Goal: Task Accomplishment & Management: Manage account settings

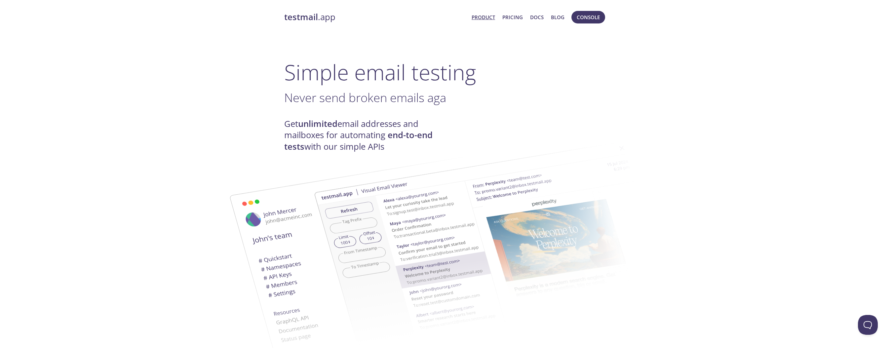
click at [583, 20] on span "Console" at bounding box center [587, 17] width 23 height 9
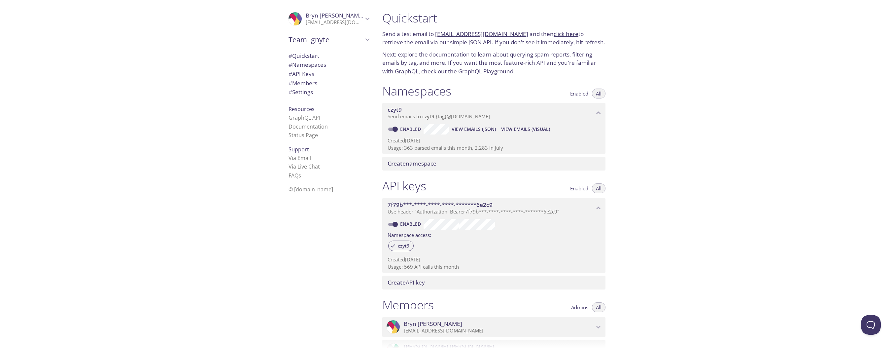
drag, startPoint x: 422, startPoint y: 117, endPoint x: 670, endPoint y: 180, distance: 255.8
click at [670, 180] on div "Quickstart Send a test email to [EMAIL_ADDRESS][DOMAIN_NAME] and then click her…" at bounding box center [635, 174] width 517 height 348
click at [698, 128] on div "Quickstart Send a test email to [EMAIL_ADDRESS][DOMAIN_NAME] and then click her…" at bounding box center [635, 174] width 517 height 348
click at [525, 129] on span "View Emails (Visual)" at bounding box center [525, 129] width 49 height 8
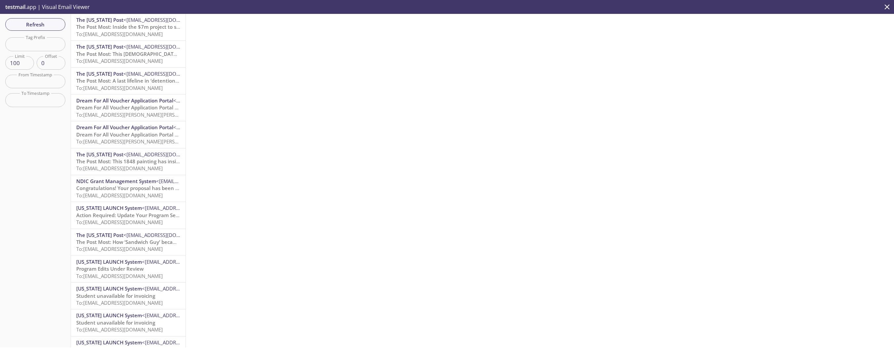
click at [26, 44] on input "text" at bounding box center [35, 44] width 60 height 14
type input "ndic"
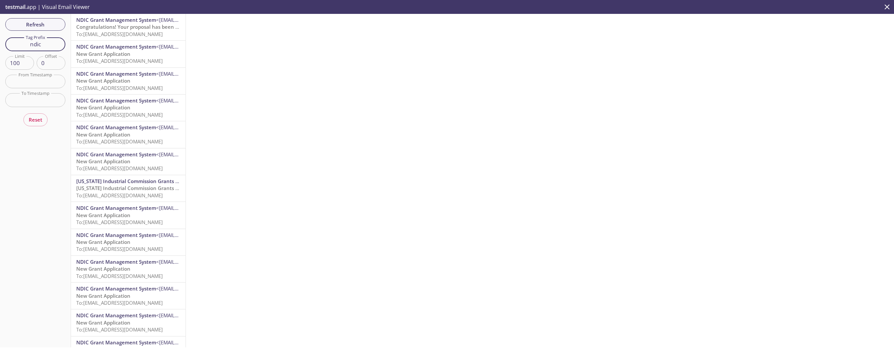
drag, startPoint x: 27, startPoint y: 45, endPoint x: 42, endPoint y: 46, distance: 15.6
click at [42, 46] on input "ndic" at bounding box center [35, 44] width 60 height 14
click at [103, 33] on span "To: [EMAIL_ADDRESS][DOMAIN_NAME]" at bounding box center [119, 34] width 87 height 7
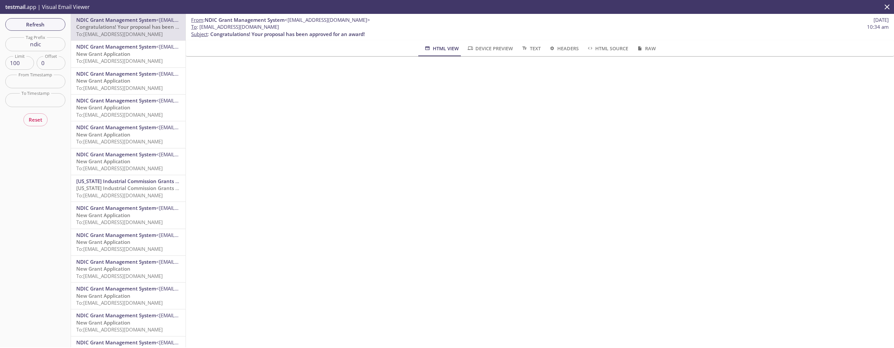
drag, startPoint x: 213, startPoint y: 27, endPoint x: 317, endPoint y: 28, distance: 104.4
click at [279, 28] on span "To : [EMAIL_ADDRESS][DOMAIN_NAME]" at bounding box center [235, 26] width 88 height 7
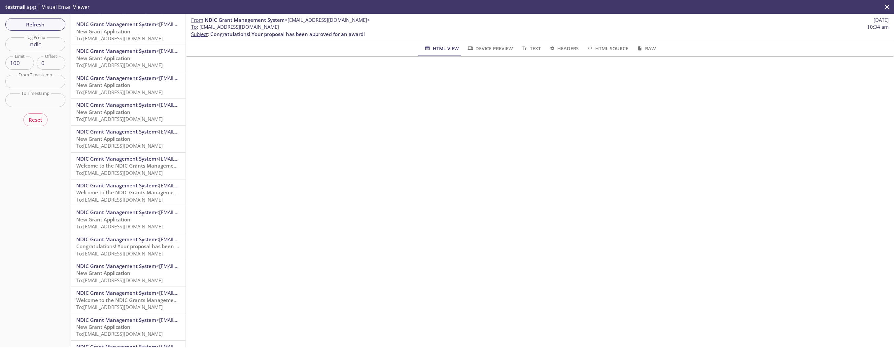
scroll to position [370, 0]
click at [11, 60] on input "100" at bounding box center [19, 63] width 29 height 14
click at [40, 61] on input "0" at bounding box center [51, 63] width 29 height 14
click at [40, 49] on input "ndic" at bounding box center [35, 44] width 60 height 14
click at [20, 152] on div "Refresh Filters Tag Prefix ndic Tag Prefix Limit 100 Limit Offset 0 Offset From…" at bounding box center [35, 180] width 71 height 333
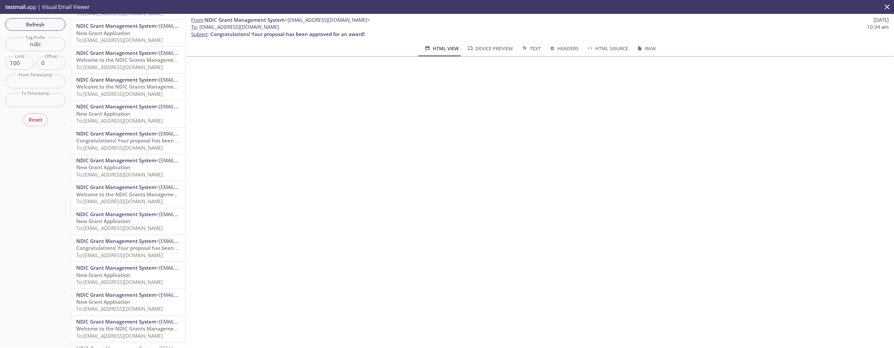
click at [37, 201] on div "Refresh Filters Tag Prefix ndic Tag Prefix Limit 100 Limit Offset 0 Offset From…" at bounding box center [35, 180] width 71 height 333
click at [649, 303] on div "From : NDIC Grant Management System <[EMAIL_ADDRESS][DOMAIN_NAME]> [DATE] To : …" at bounding box center [540, 180] width 709 height 333
click at [671, 273] on div "From : NDIC Grant Management System <[EMAIL_ADDRESS][DOMAIN_NAME]> [DATE] To : …" at bounding box center [540, 180] width 709 height 333
drag, startPoint x: 200, startPoint y: 27, endPoint x: 210, endPoint y: 28, distance: 10.6
click at [210, 28] on span "To : [EMAIL_ADDRESS][DOMAIN_NAME]" at bounding box center [235, 26] width 88 height 7
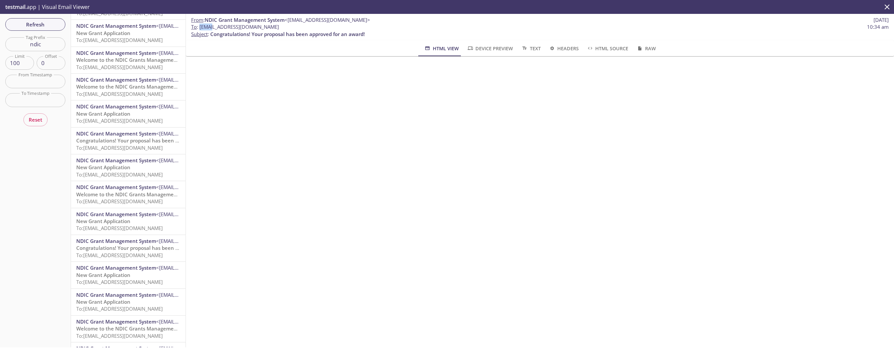
click at [212, 28] on span "To : [EMAIL_ADDRESS][DOMAIN_NAME]" at bounding box center [235, 26] width 88 height 7
drag, startPoint x: 213, startPoint y: 26, endPoint x: 224, endPoint y: 26, distance: 10.9
click at [224, 26] on span "To : [EMAIL_ADDRESS][DOMAIN_NAME]" at bounding box center [235, 26] width 88 height 7
click at [225, 29] on span "To : [EMAIL_ADDRESS][DOMAIN_NAME]" at bounding box center [235, 26] width 88 height 7
drag, startPoint x: 227, startPoint y: 27, endPoint x: 278, endPoint y: 26, distance: 51.5
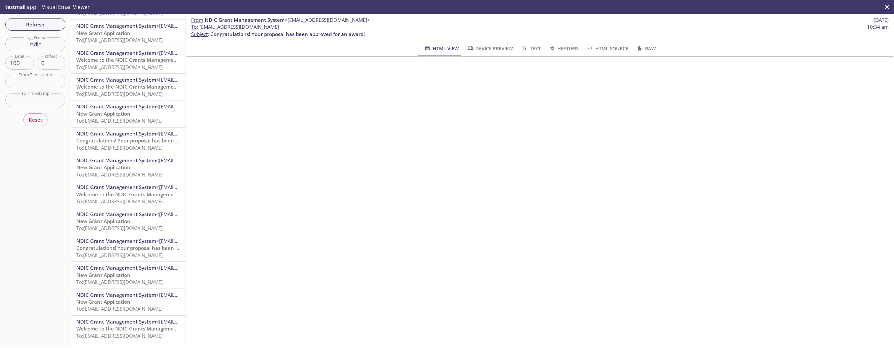
click at [278, 26] on span "To : [EMAIL_ADDRESS][DOMAIN_NAME]" at bounding box center [235, 26] width 88 height 7
drag, startPoint x: 278, startPoint y: 26, endPoint x: 250, endPoint y: 48, distance: 35.7
click at [250, 48] on div "HTML View Device Preview Text Headers HTML Source Raw" at bounding box center [540, 48] width 682 height 16
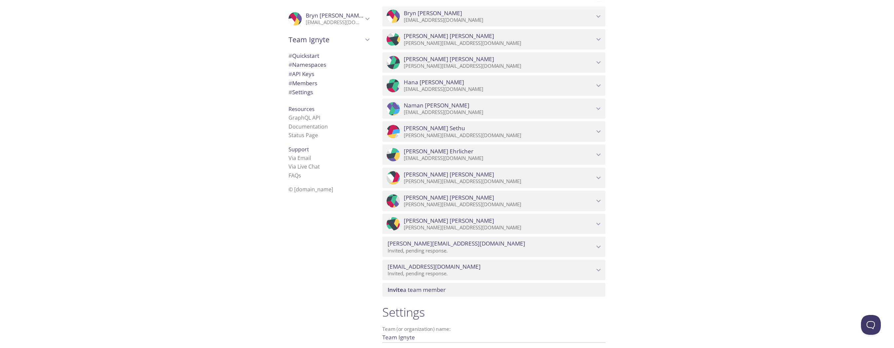
scroll to position [384, 0]
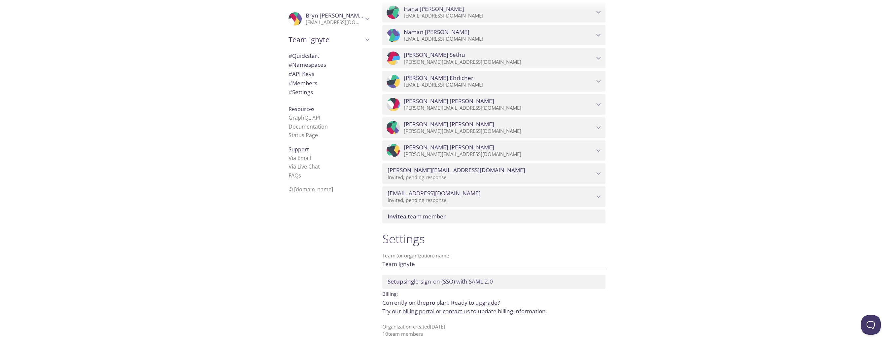
click at [454, 210] on div "Invite a team member" at bounding box center [493, 216] width 223 height 14
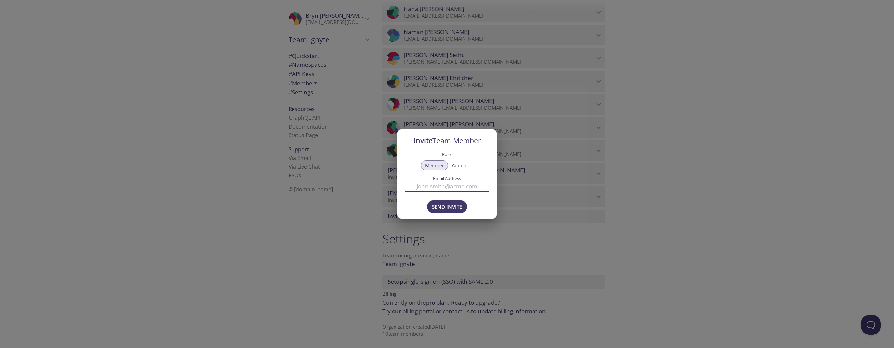
click at [452, 184] on input "Email Address" at bounding box center [447, 186] width 83 height 11
type input "[PERSON_NAME][EMAIL_ADDRESS][DOMAIN_NAME]"
drag, startPoint x: 460, startPoint y: 205, endPoint x: 492, endPoint y: 107, distance: 102.5
click at [492, 107] on div "Invite Team Member Role Member Admin Email Address [PERSON_NAME][EMAIL_ADDRESS]…" at bounding box center [447, 174] width 894 height 348
click at [464, 165] on span "Admin" at bounding box center [459, 165] width 15 height 0
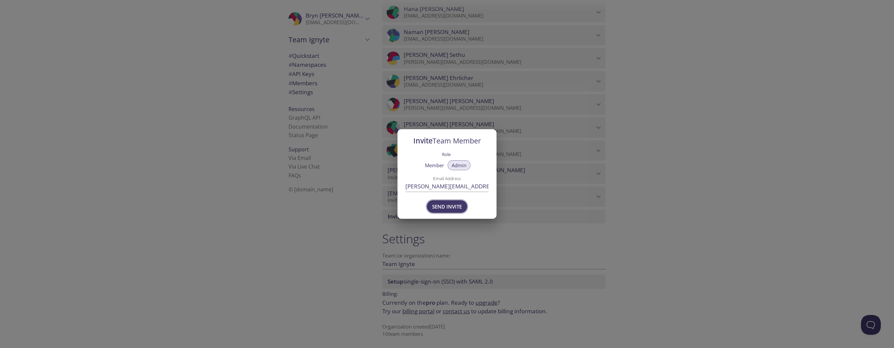
click at [451, 207] on span "Send Invite" at bounding box center [447, 206] width 30 height 9
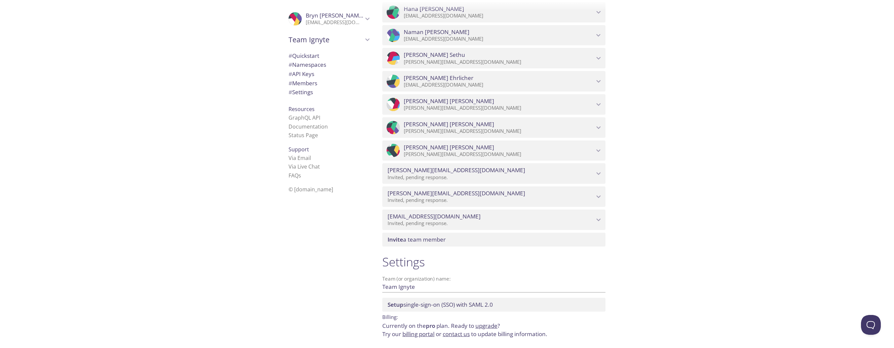
click at [599, 125] on icon "Philip Wilson" at bounding box center [599, 127] width 9 height 9
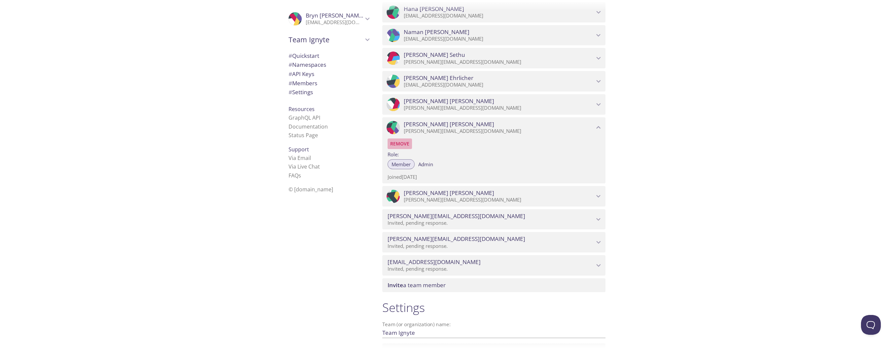
click at [400, 143] on span "Remove" at bounding box center [399, 144] width 19 height 8
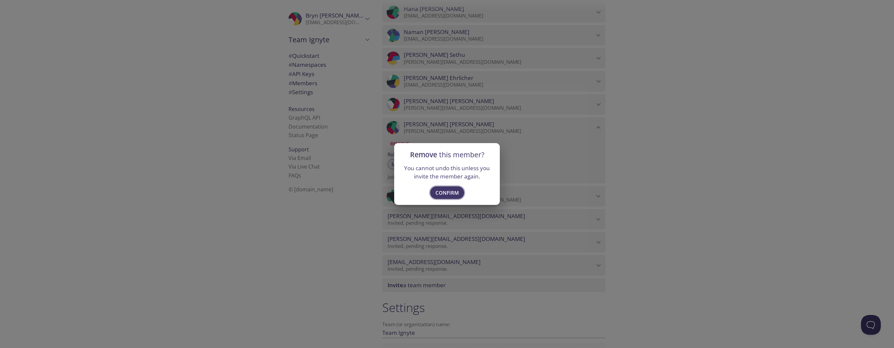
click at [456, 191] on span "Confirm" at bounding box center [447, 192] width 23 height 9
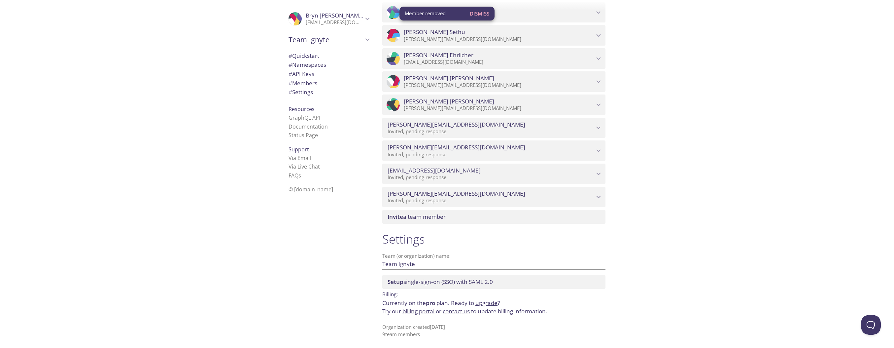
scroll to position [407, 0]
click at [407, 218] on span "Invite a team member" at bounding box center [417, 216] width 58 height 8
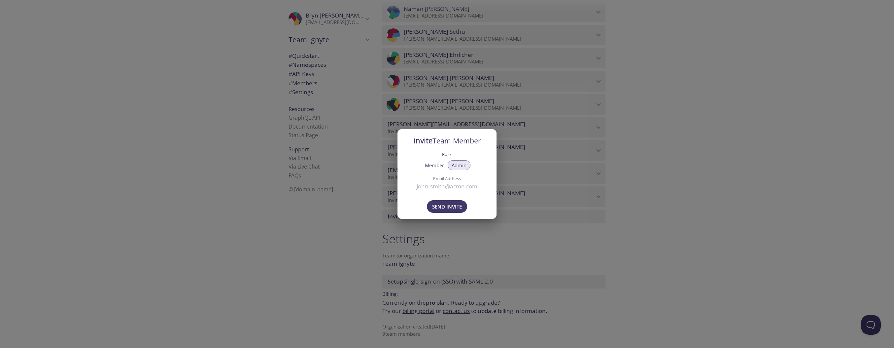
click at [431, 187] on input "Email Address" at bounding box center [447, 186] width 83 height 11
type input "[EMAIL_ADDRESS][DOMAIN_NAME]"
click at [445, 208] on span "Send Invite" at bounding box center [447, 206] width 30 height 9
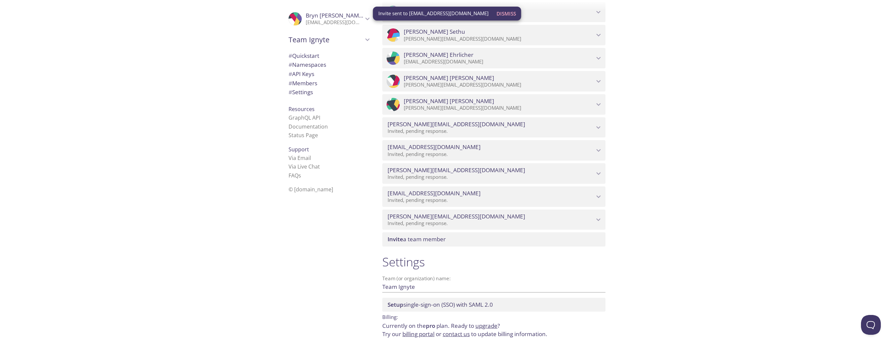
click at [661, 193] on div "Quickstart Send a test email to [EMAIL_ADDRESS][DOMAIN_NAME] and then click her…" at bounding box center [635, 174] width 517 height 348
click at [604, 219] on div "[PERSON_NAME][EMAIL_ADDRESS][DOMAIN_NAME] Invited, pending response." at bounding box center [493, 219] width 223 height 20
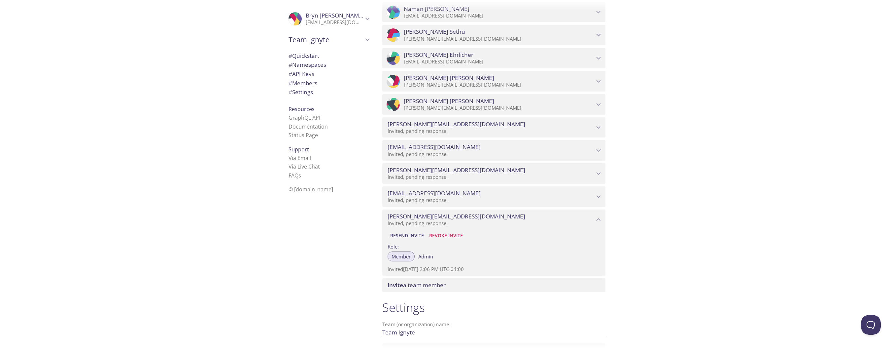
click at [448, 237] on span "Revoke Invite" at bounding box center [446, 236] width 34 height 8
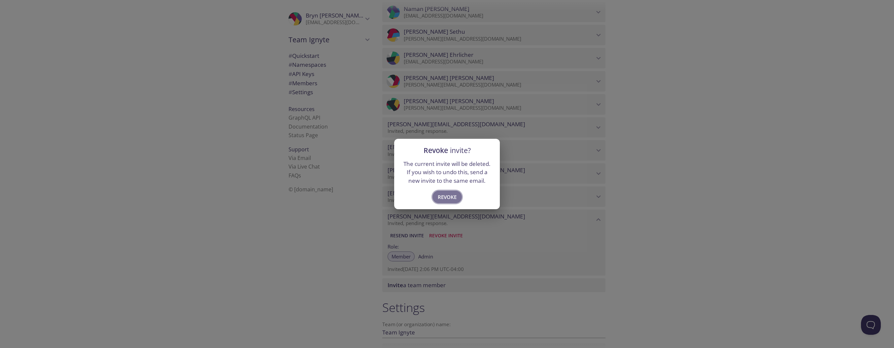
click at [447, 197] on span "Revoke" at bounding box center [447, 197] width 19 height 9
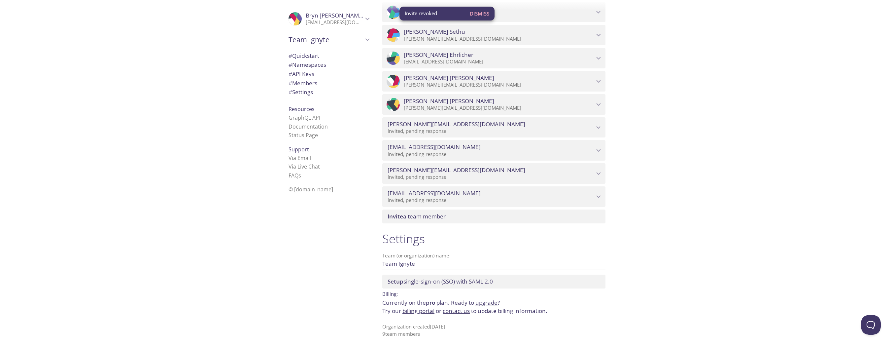
click at [655, 224] on div "Quickstart Send a test email to [EMAIL_ADDRESS][DOMAIN_NAME] and then click her…" at bounding box center [635, 174] width 517 height 348
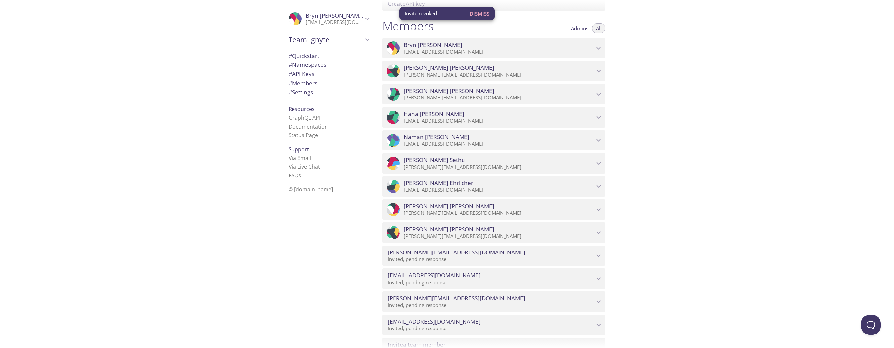
scroll to position [275, 0]
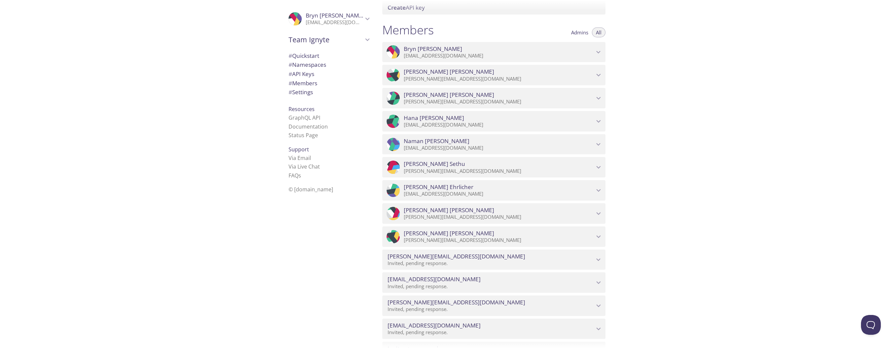
click at [659, 228] on div "Quickstart Send a test email to [EMAIL_ADDRESS][DOMAIN_NAME] and then click her…" at bounding box center [635, 174] width 517 height 348
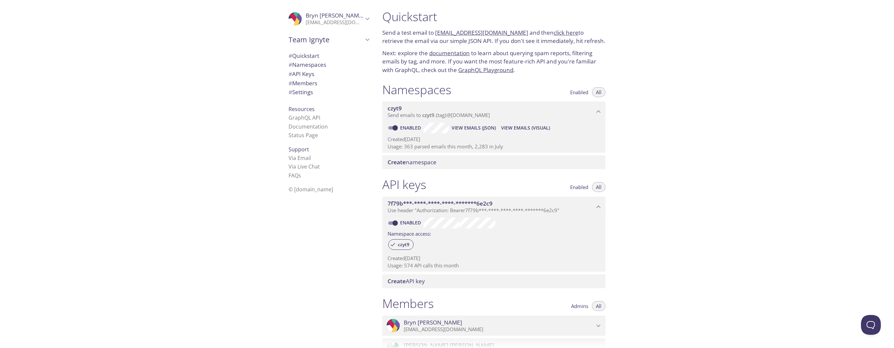
scroll to position [0, 0]
click at [695, 170] on div "Quickstart Send a test email to [EMAIL_ADDRESS][DOMAIN_NAME] and then click her…" at bounding box center [635, 174] width 517 height 348
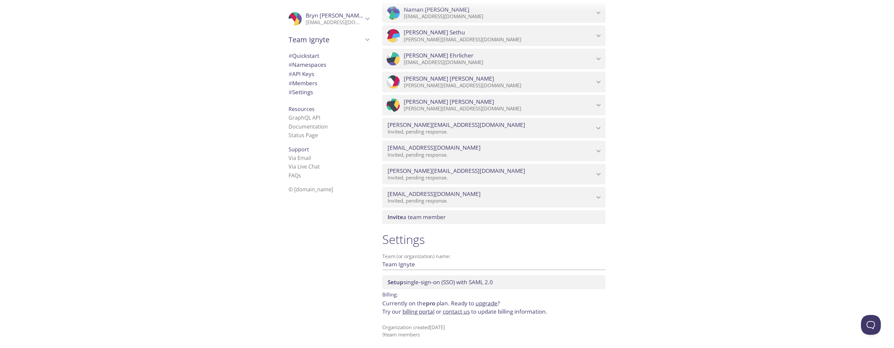
scroll to position [407, 0]
click at [647, 194] on div "Quickstart Send a test email to [EMAIL_ADDRESS][DOMAIN_NAME] and then click her…" at bounding box center [635, 174] width 517 height 348
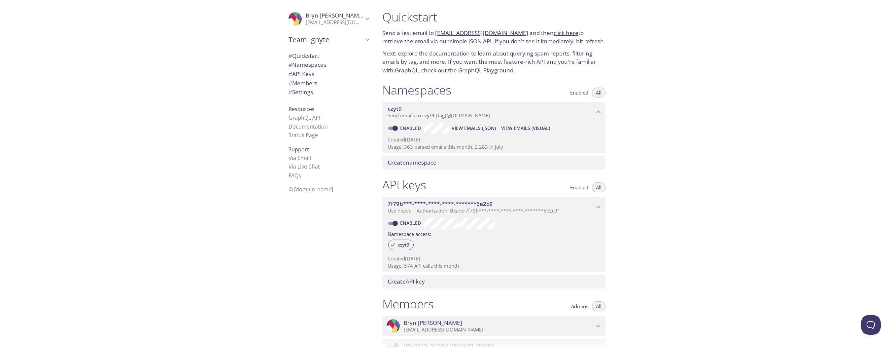
scroll to position [0, 0]
click at [684, 223] on div "Quickstart Send a test email to [EMAIL_ADDRESS][DOMAIN_NAME] and then click her…" at bounding box center [635, 174] width 517 height 348
drag, startPoint x: 719, startPoint y: 331, endPoint x: 715, endPoint y: 320, distance: 11.5
click at [719, 331] on div "Quickstart Send a test email to [EMAIL_ADDRESS][DOMAIN_NAME] and then click her…" at bounding box center [635, 174] width 517 height 348
click at [754, 226] on div "Quickstart Send a test email to [EMAIL_ADDRESS][DOMAIN_NAME] and then click her…" at bounding box center [635, 174] width 517 height 348
